Goal: Information Seeking & Learning: Learn about a topic

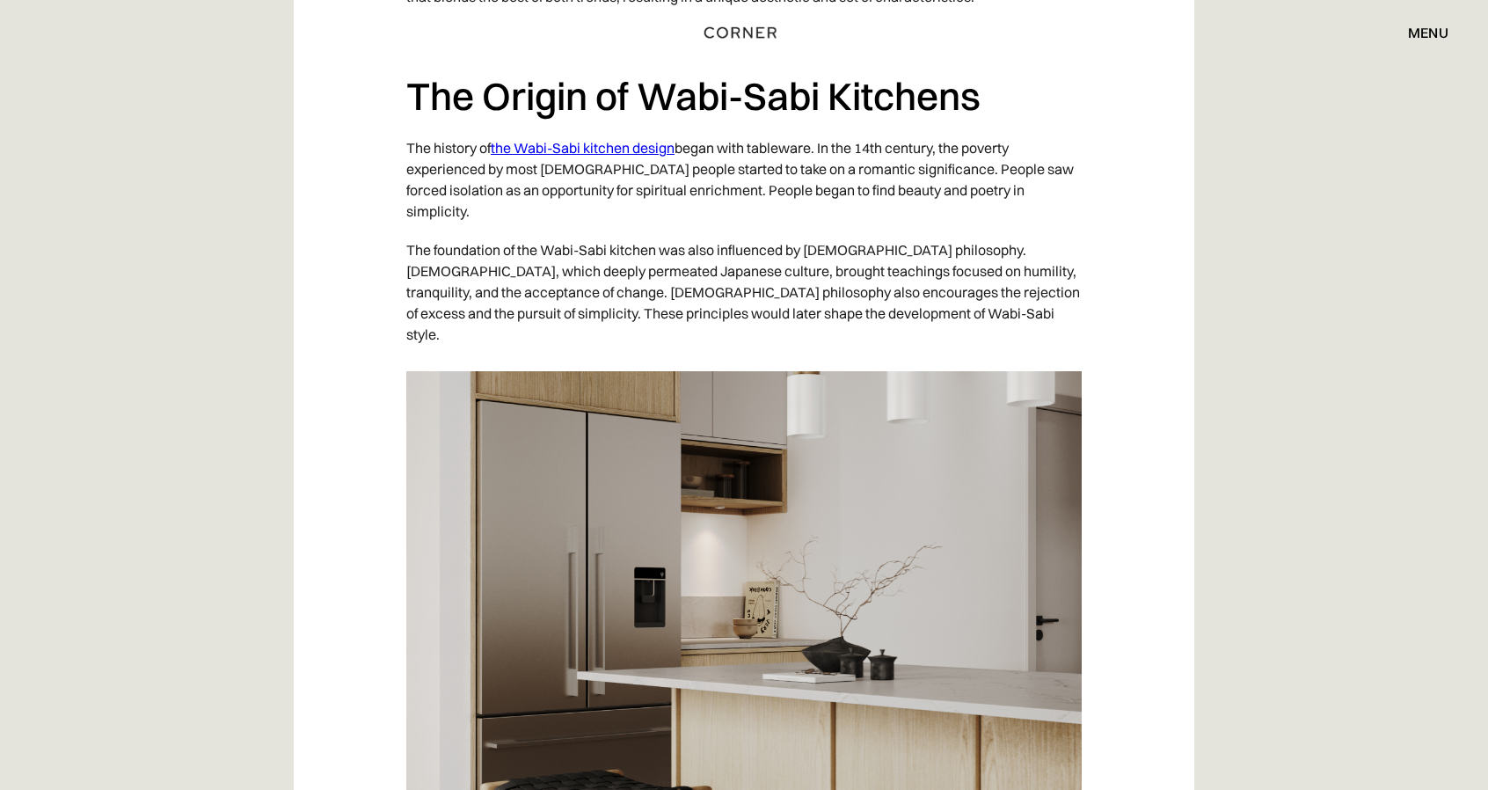
scroll to position [2286, 0]
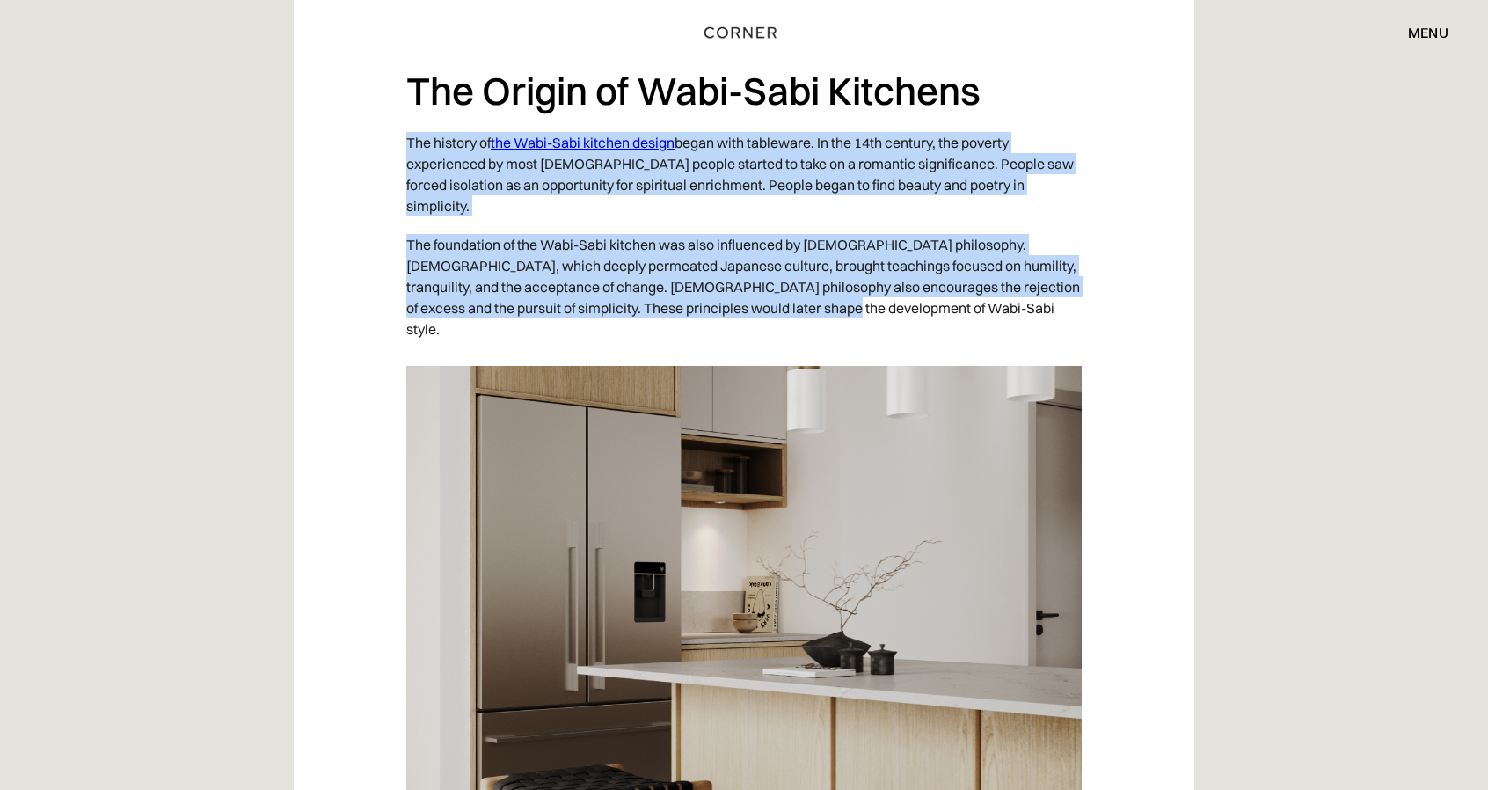
drag, startPoint x: 400, startPoint y: 92, endPoint x: 825, endPoint y: 249, distance: 452.6
copy div "The history of the Wabi-Sabi kitchen design began with tableware. In the 14th c…"
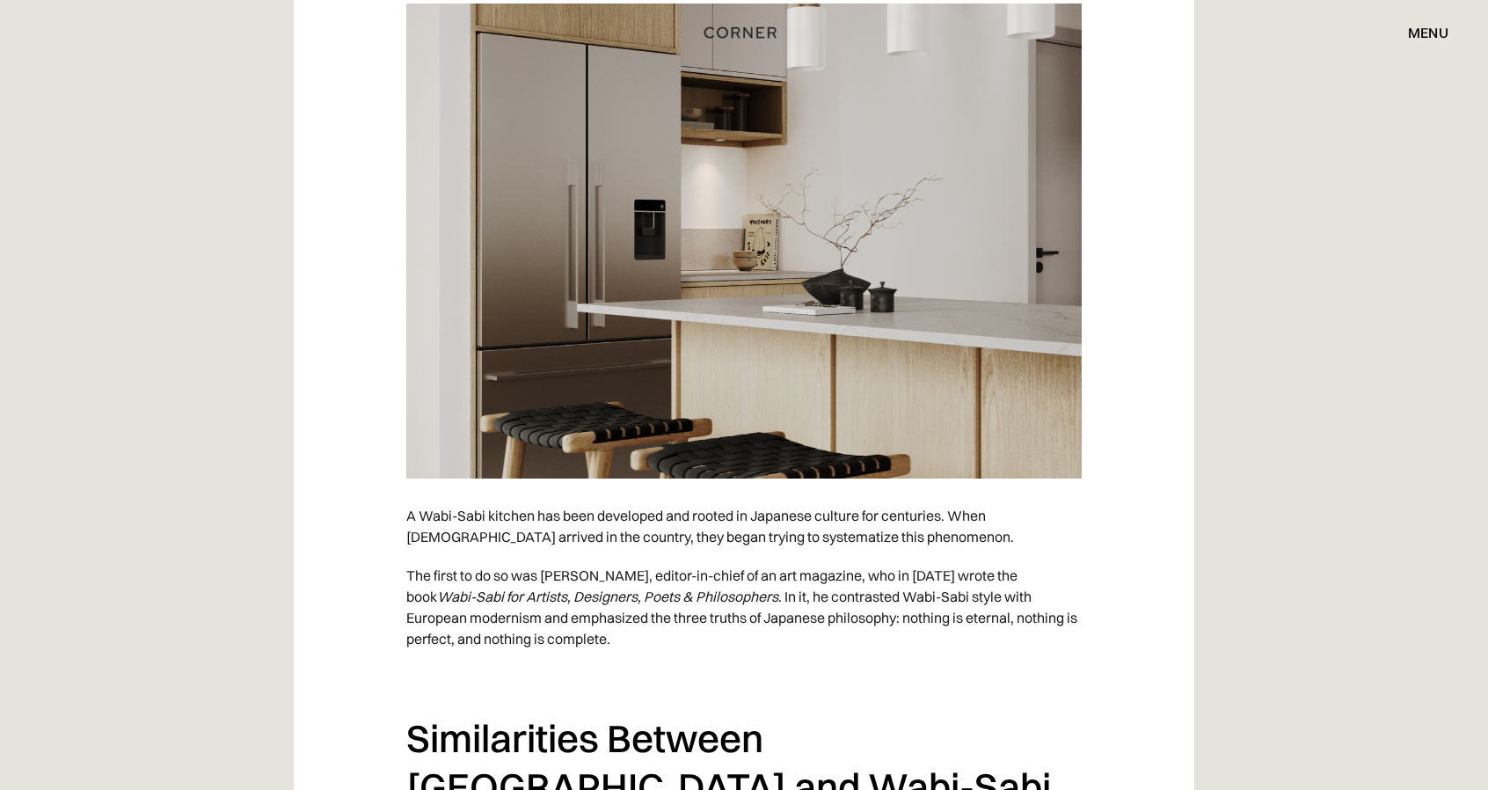
scroll to position [2638, 0]
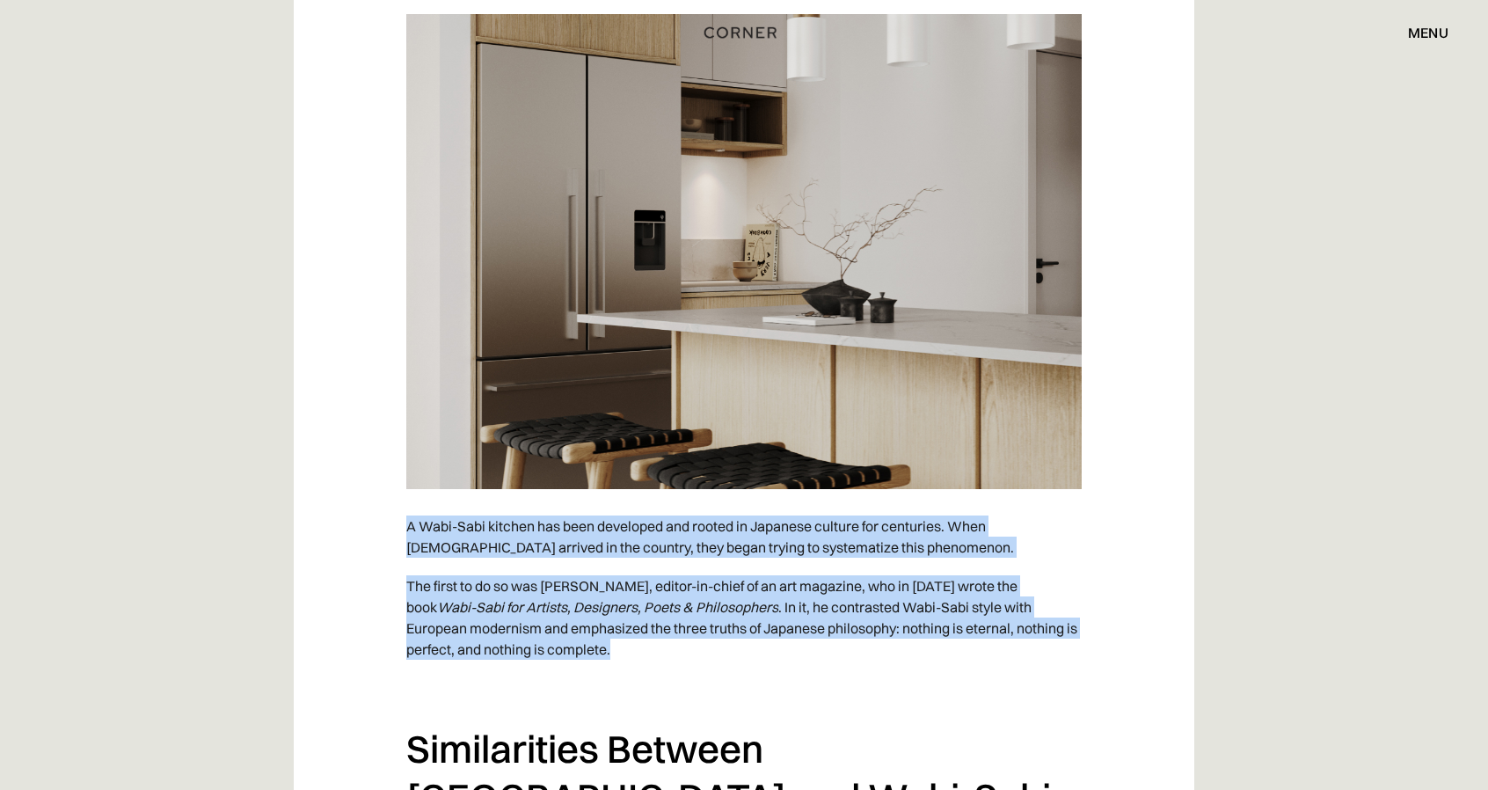
drag, startPoint x: 400, startPoint y: 426, endPoint x: 571, endPoint y: 557, distance: 215.1
copy div "A Wabi-Sabi kitchen has been developed and rooted in Japanese culture for centu…"
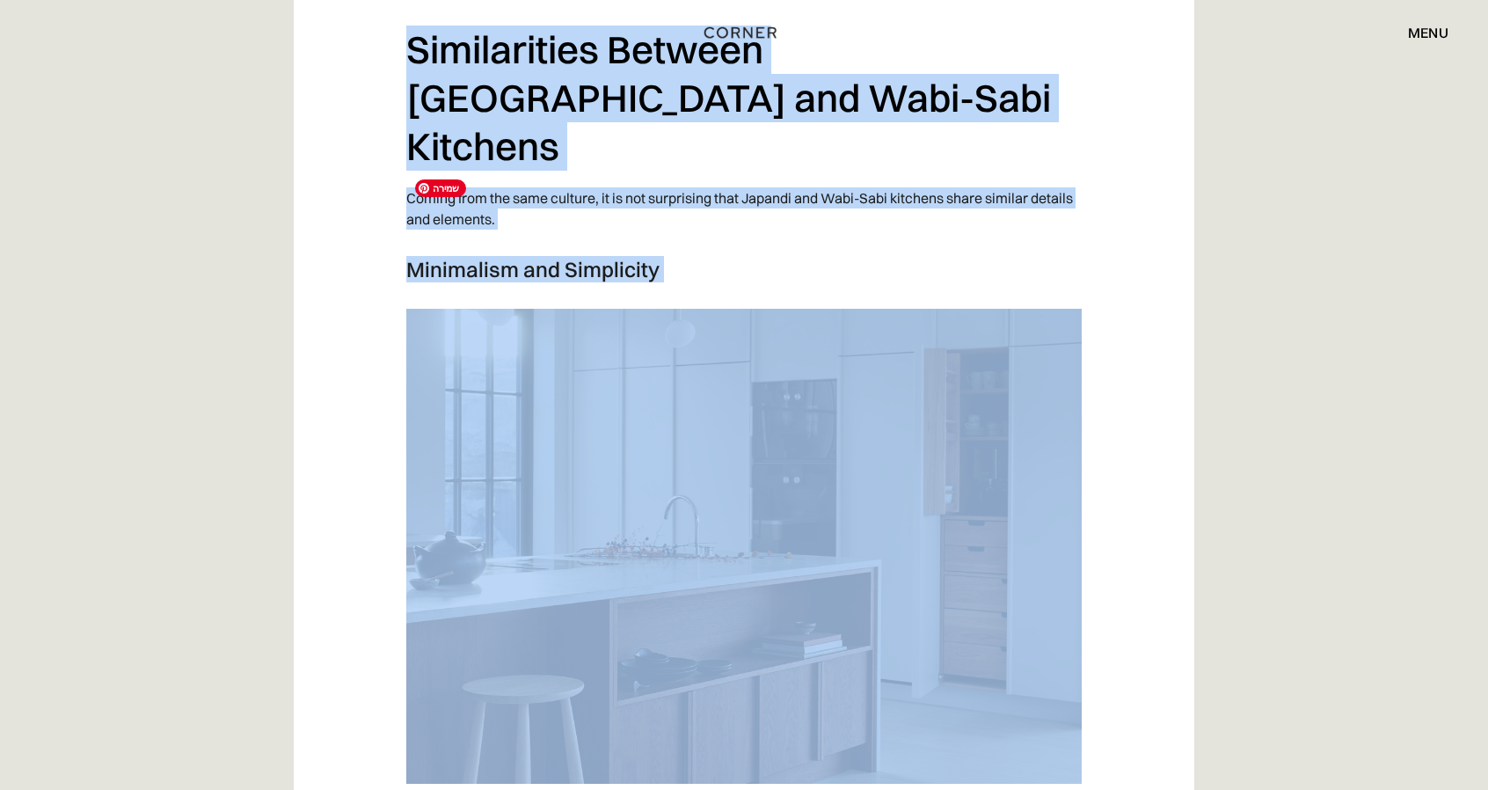
scroll to position [3605, 0]
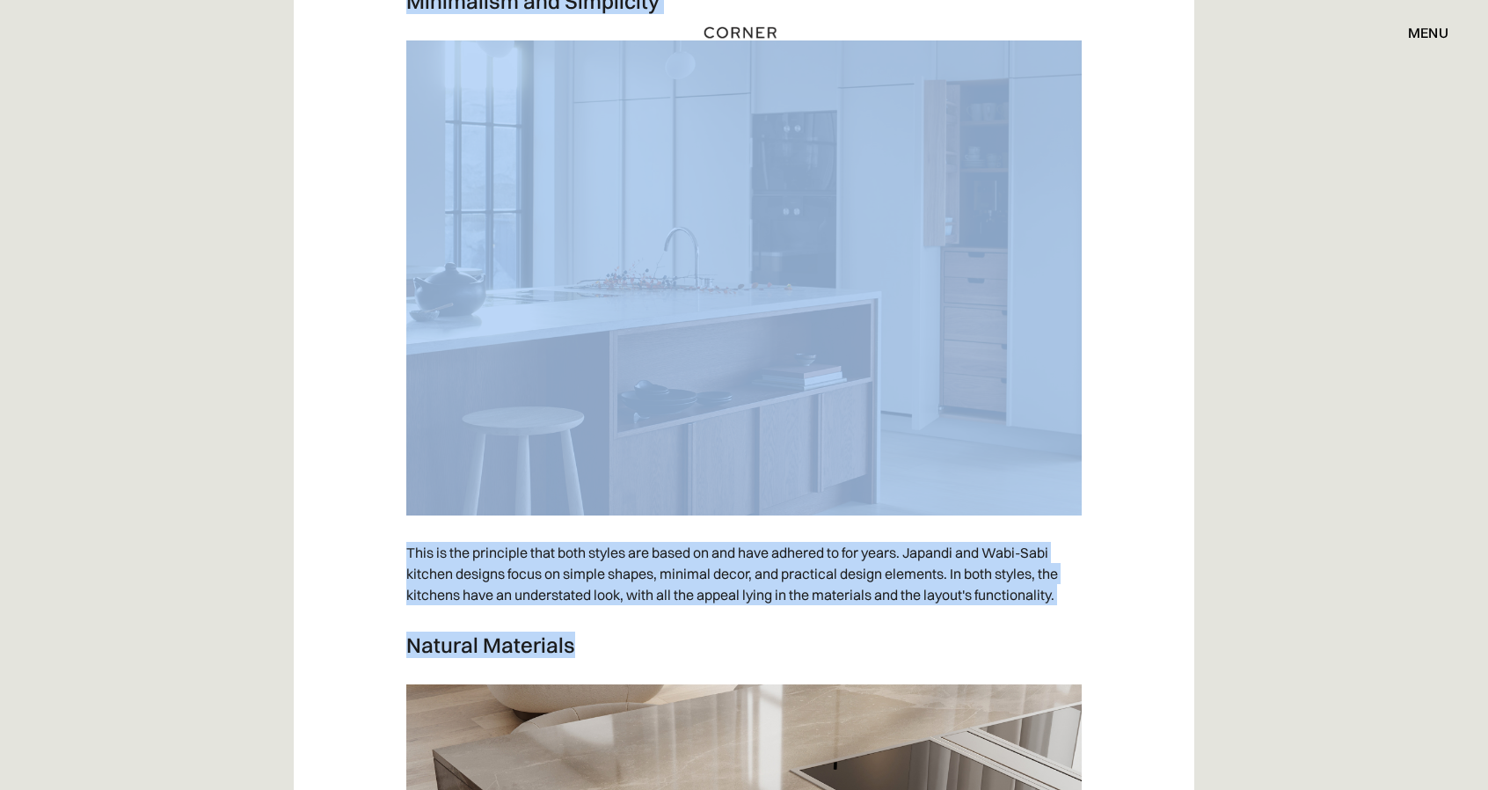
drag, startPoint x: 404, startPoint y: 389, endPoint x: 848, endPoint y: 523, distance: 463.9
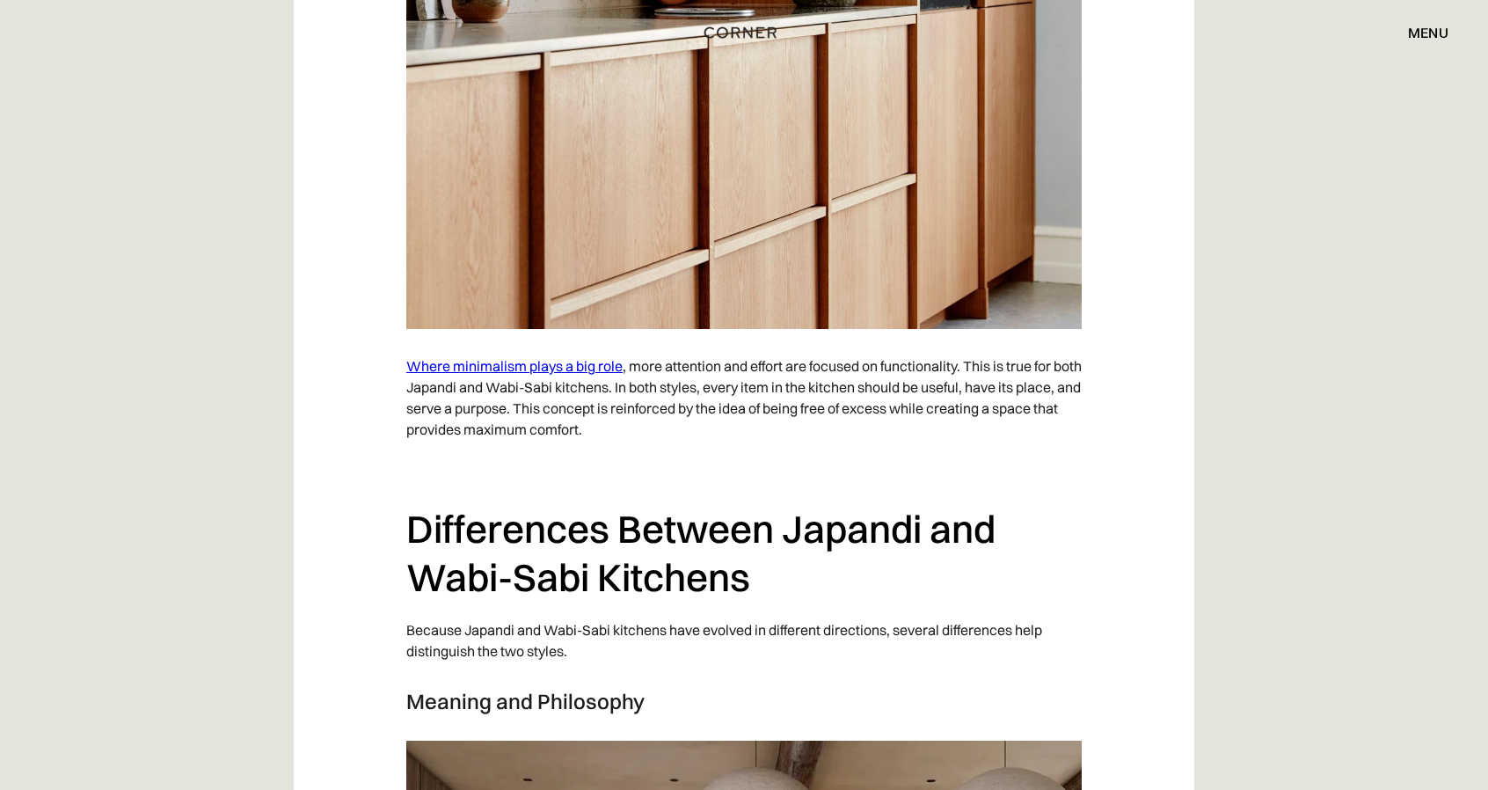
scroll to position [5363, 0]
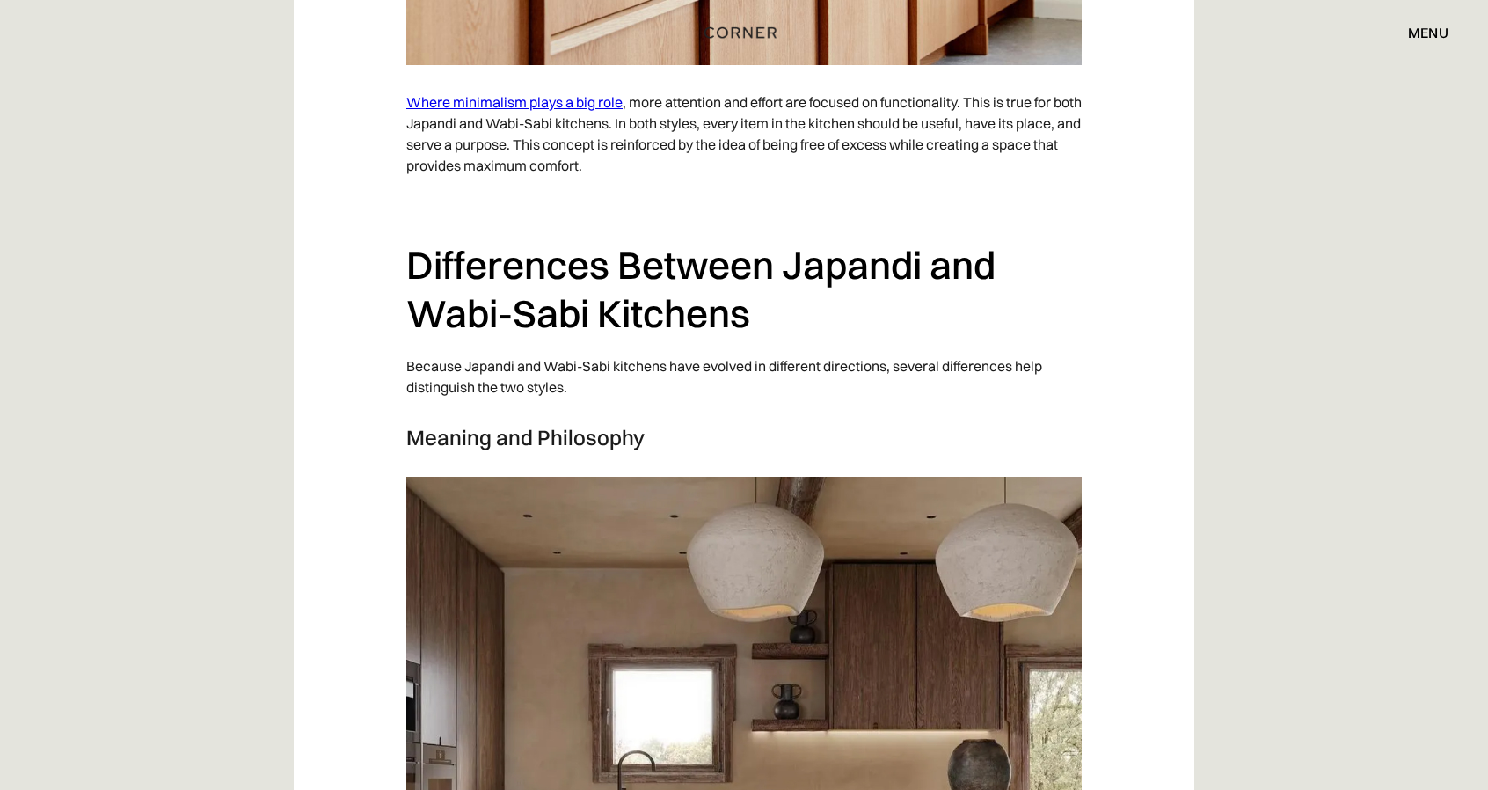
click at [492, 241] on h2 "Differences Between Japandi and Wabi-Sabi Kitchens" at bounding box center [743, 289] width 675 height 96
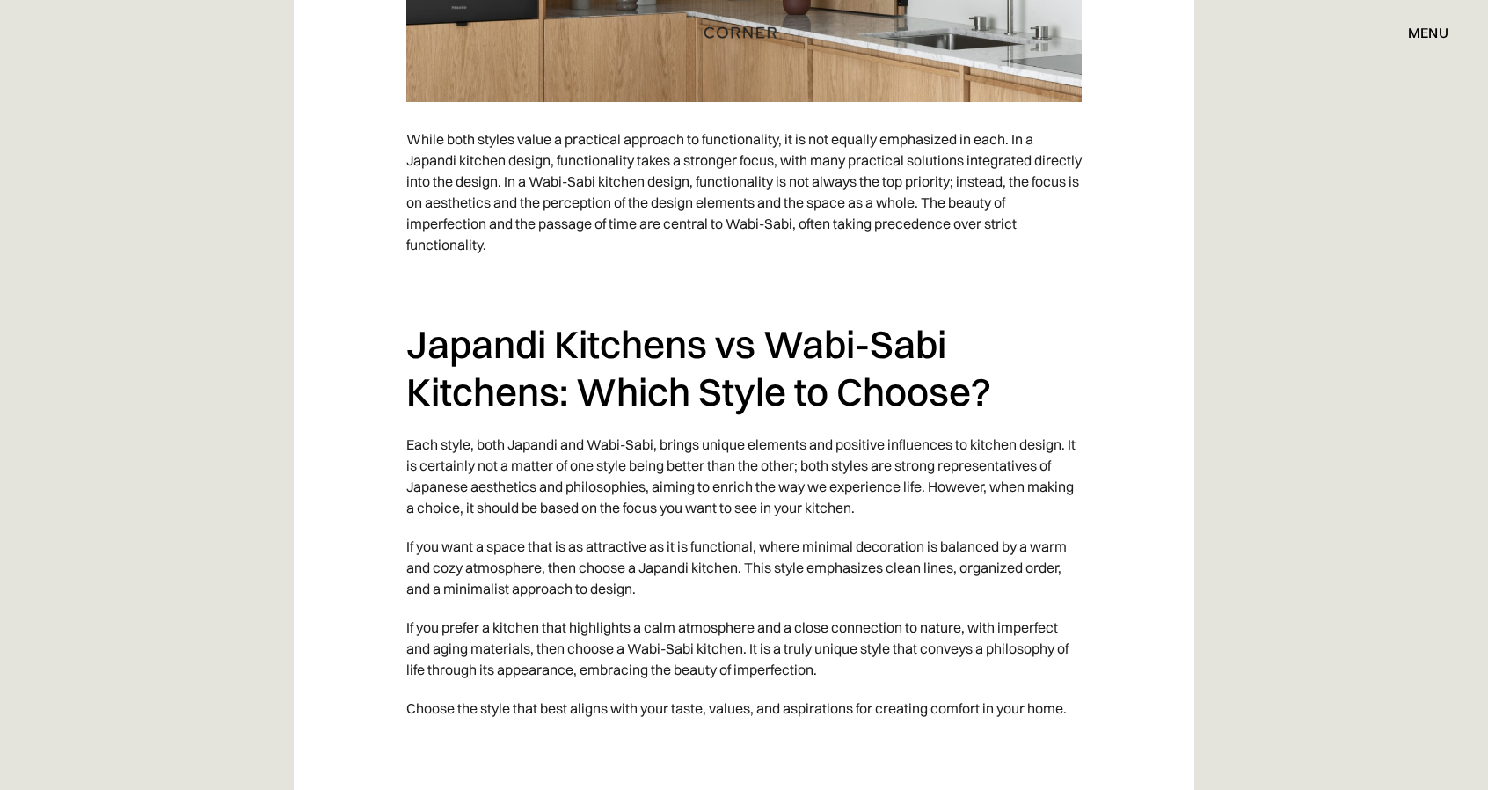
scroll to position [8968, 0]
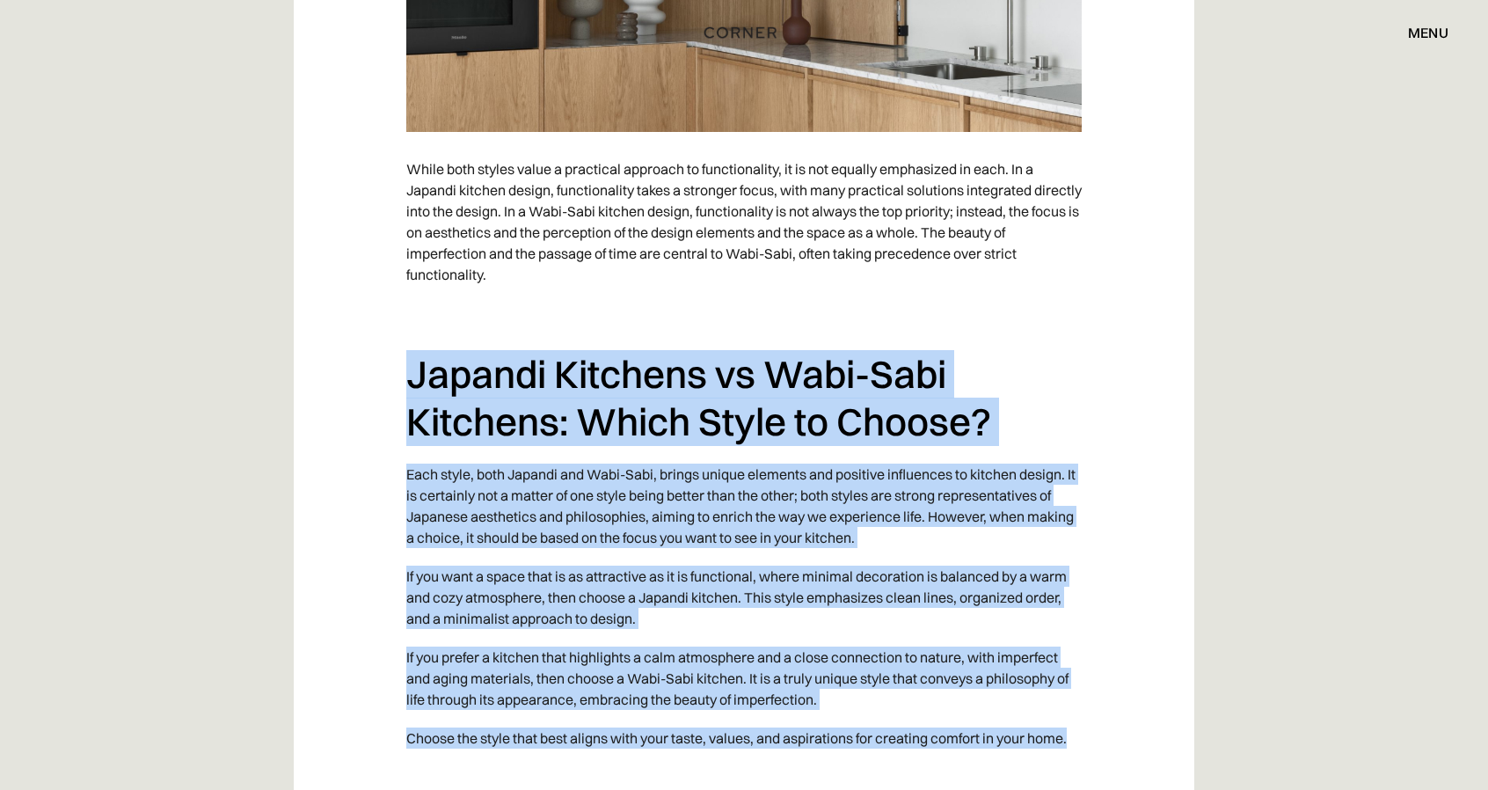
drag, startPoint x: 1101, startPoint y: 599, endPoint x: 349, endPoint y: 201, distance: 850.3
copy div "Japandi Kitchens vs Wabi-Sabi Kitchens: Which Style to Choose? Each style, both…"
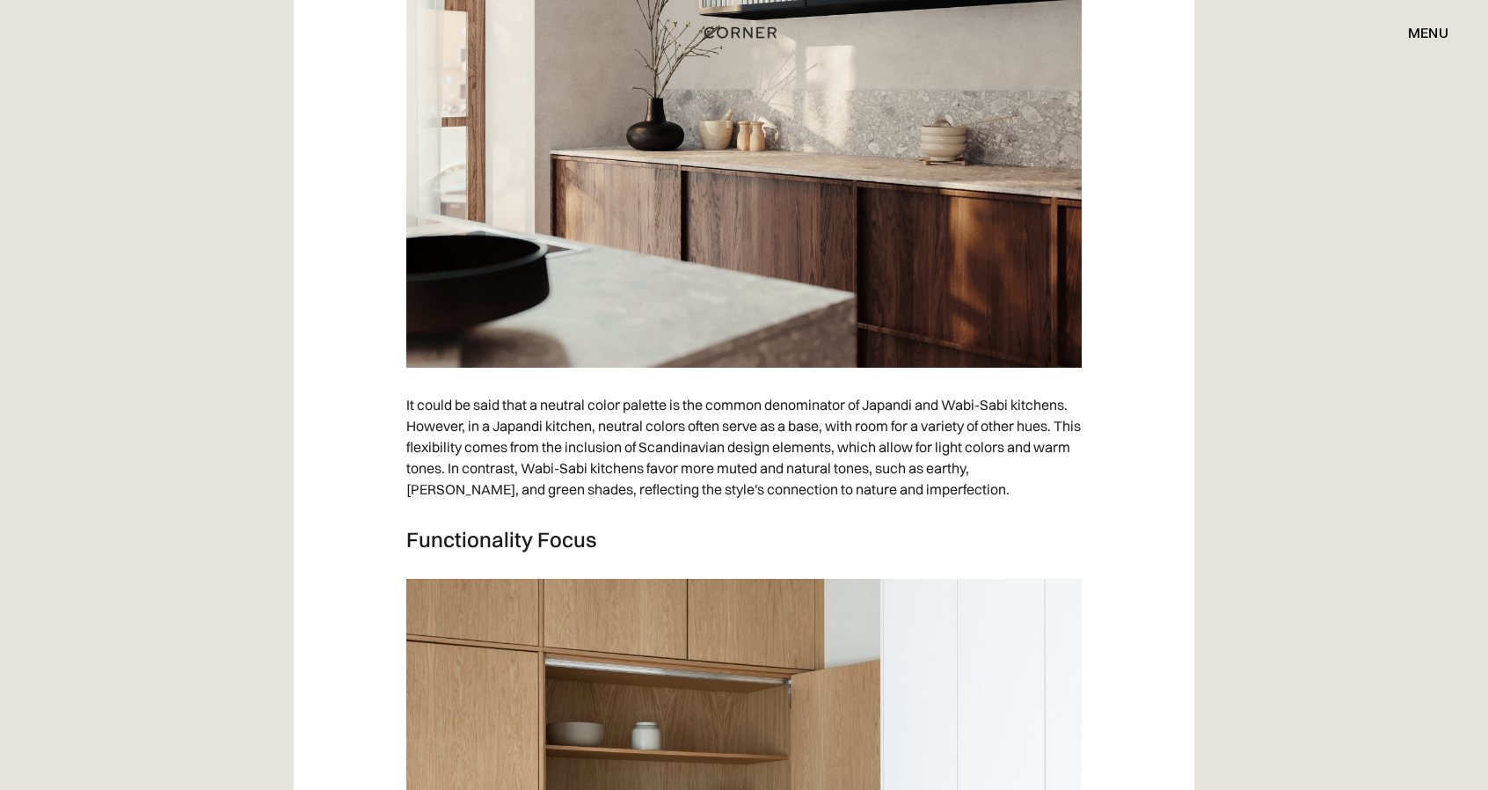
scroll to position [7913, 0]
